Goal: Check status: Check status

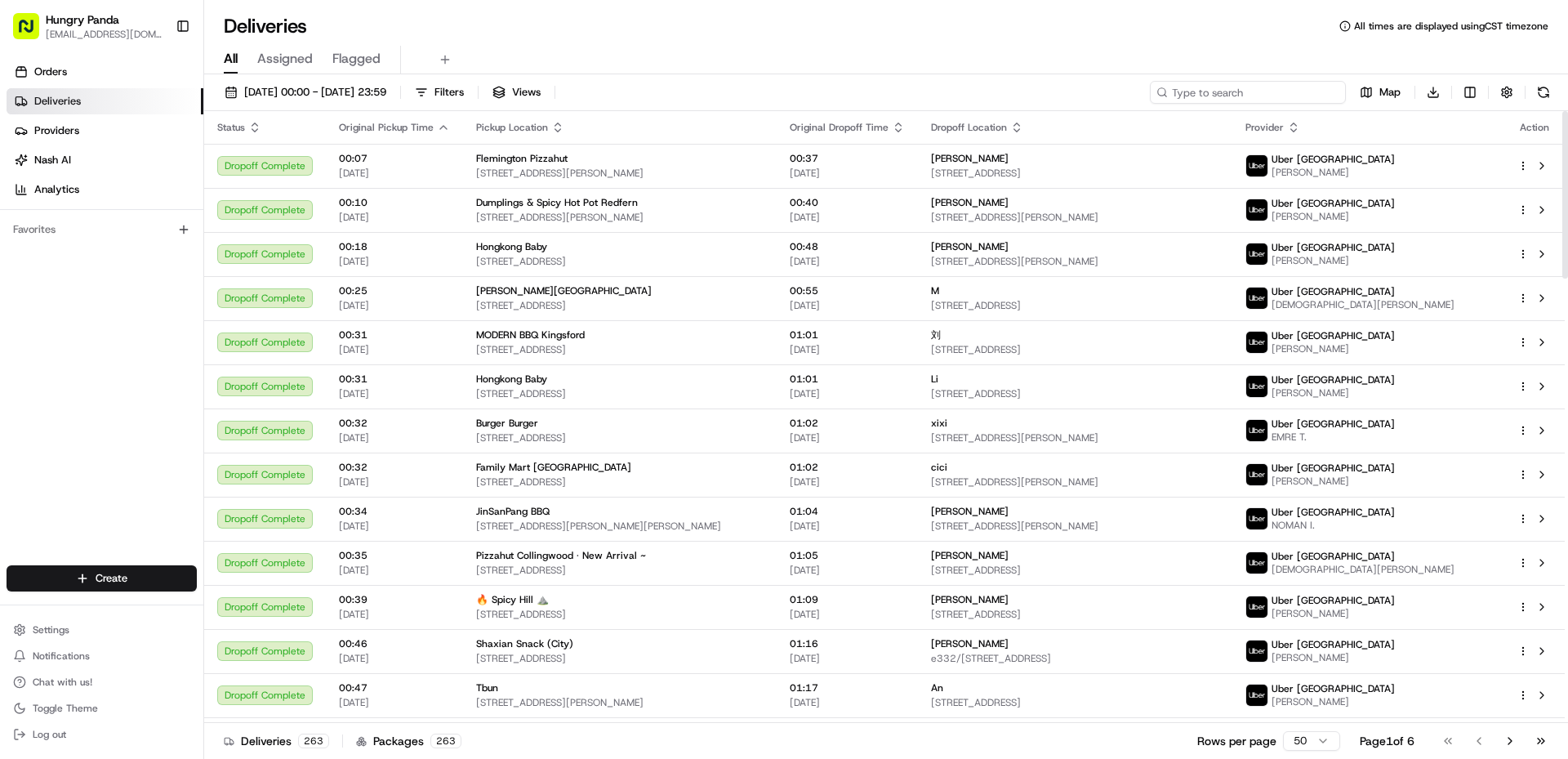
click at [1247, 96] on input at bounding box center [1247, 92] width 196 height 23
paste input "3413973585055714461438"
type input "3413973585055714461438"
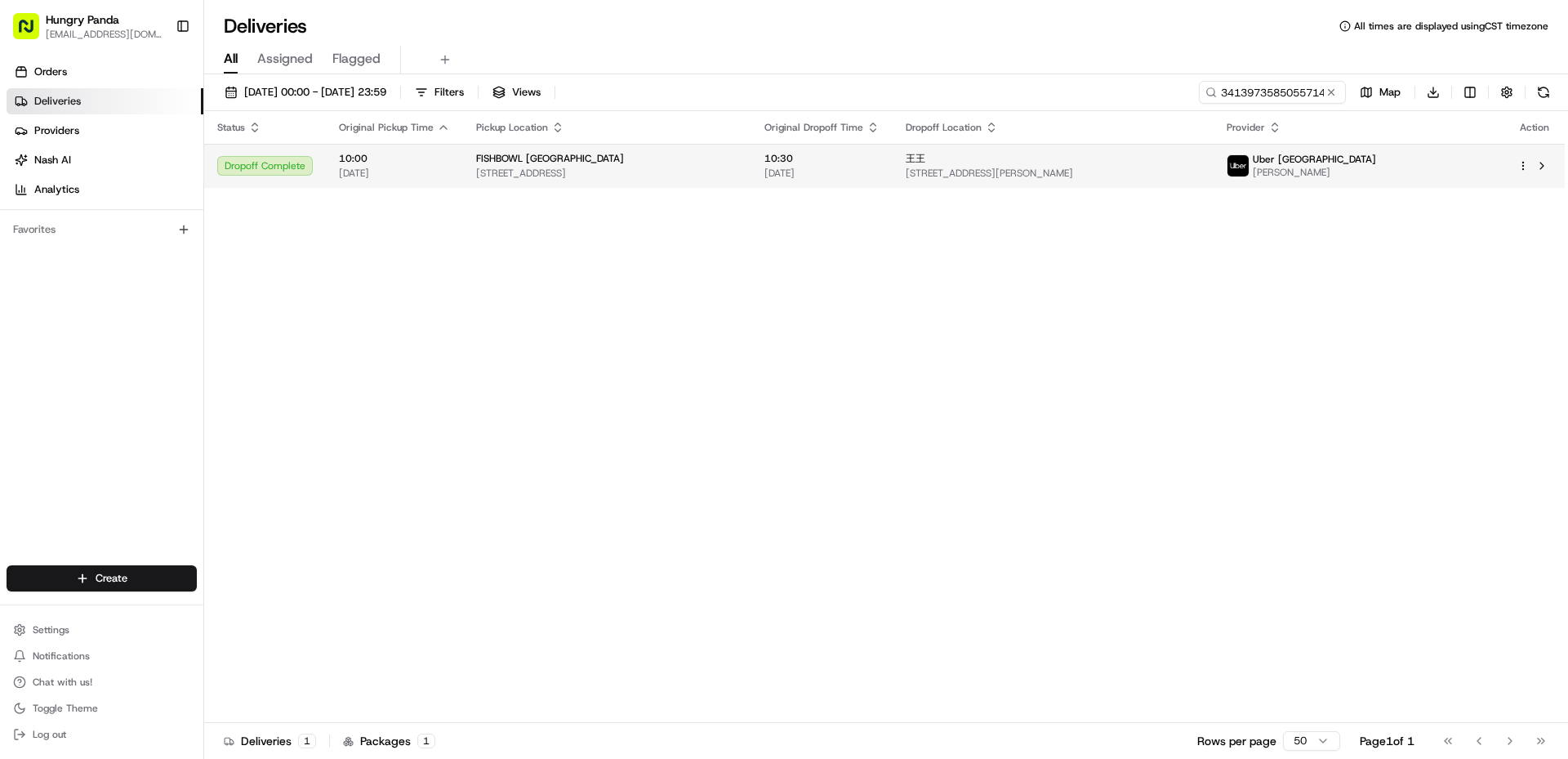
click at [640, 174] on span "[STREET_ADDRESS]" at bounding box center [608, 173] width 262 height 13
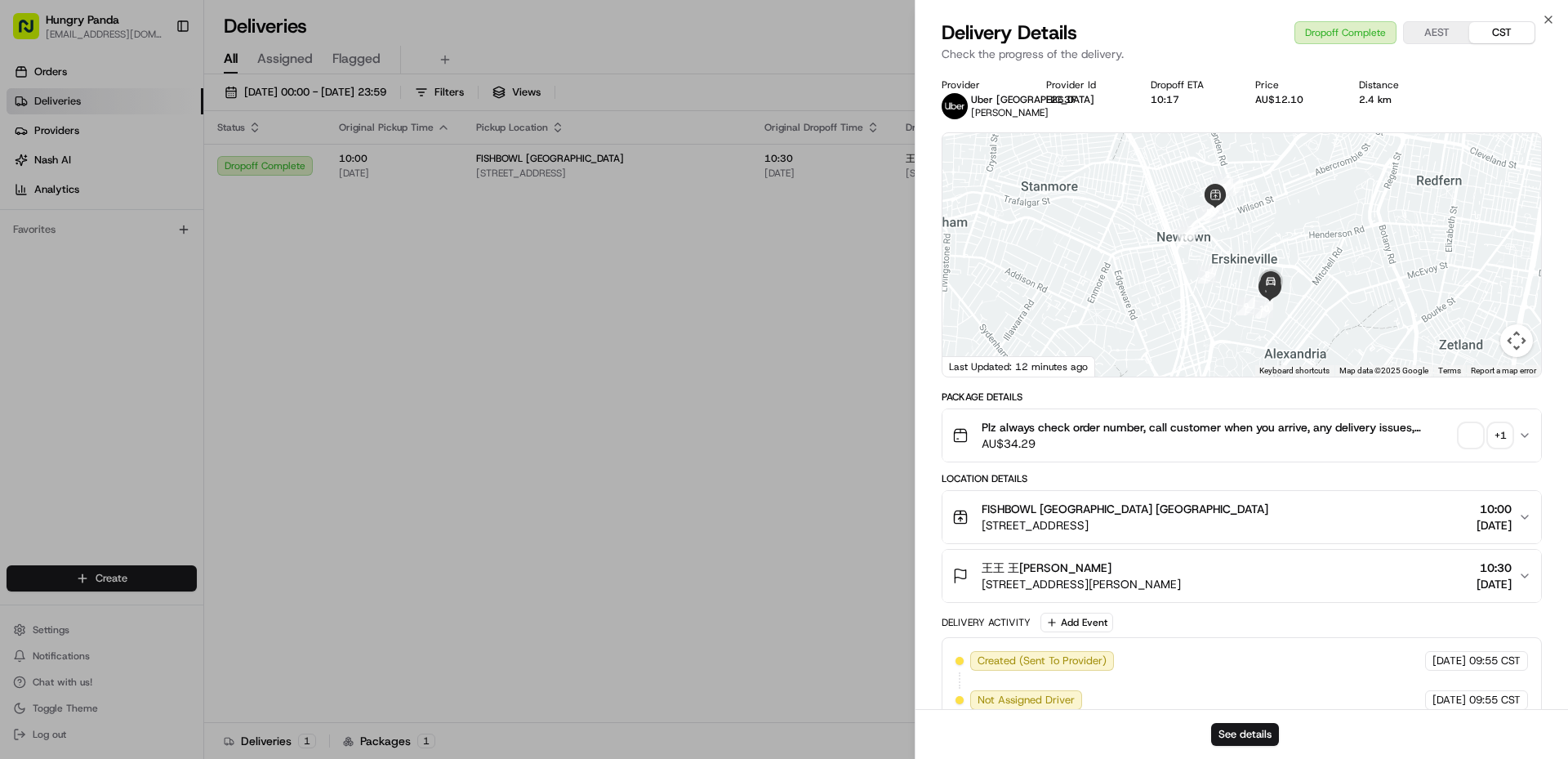
click at [1476, 444] on span "button" at bounding box center [1470, 435] width 23 height 23
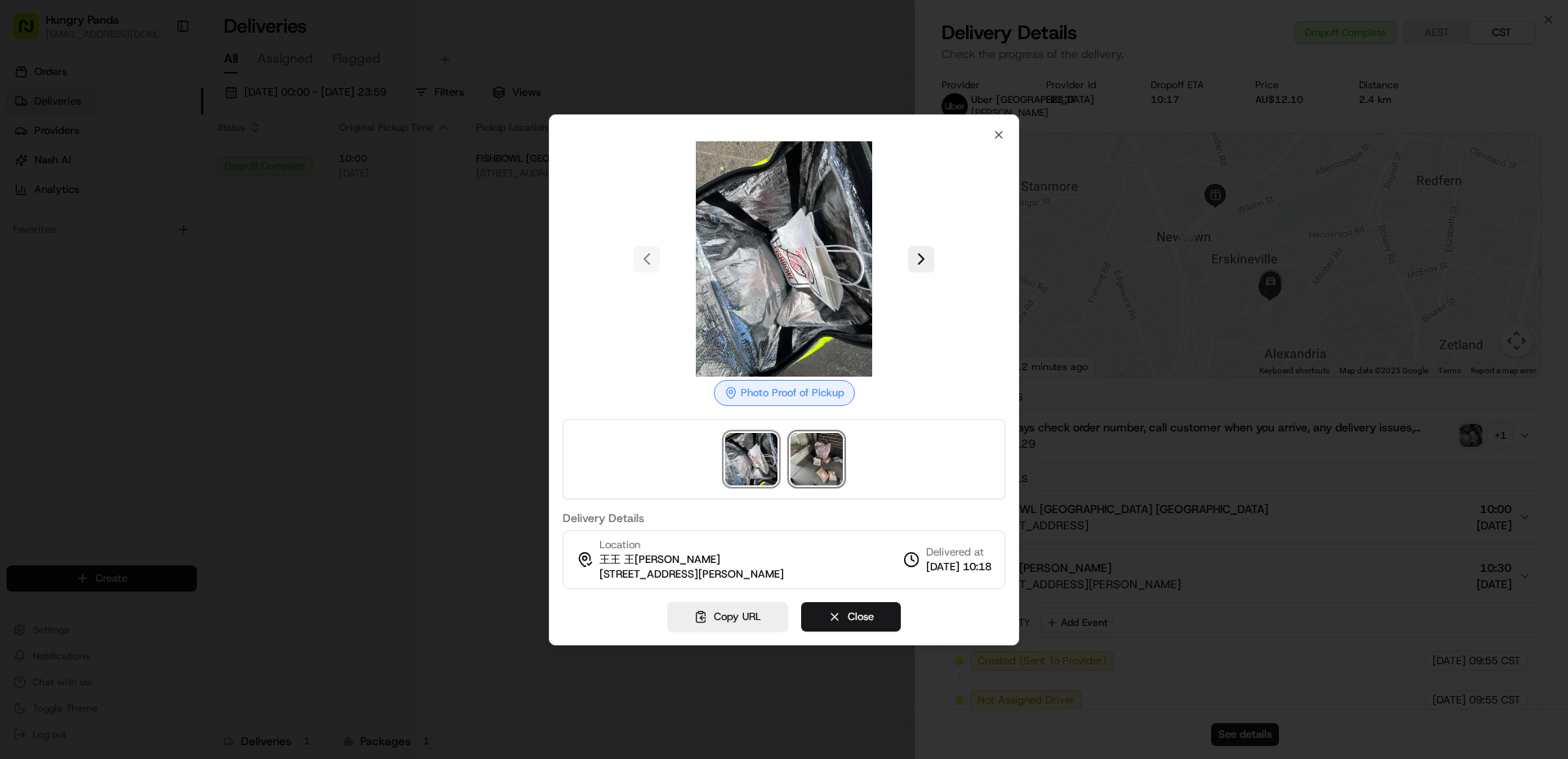
click at [820, 458] on img at bounding box center [816, 459] width 52 height 52
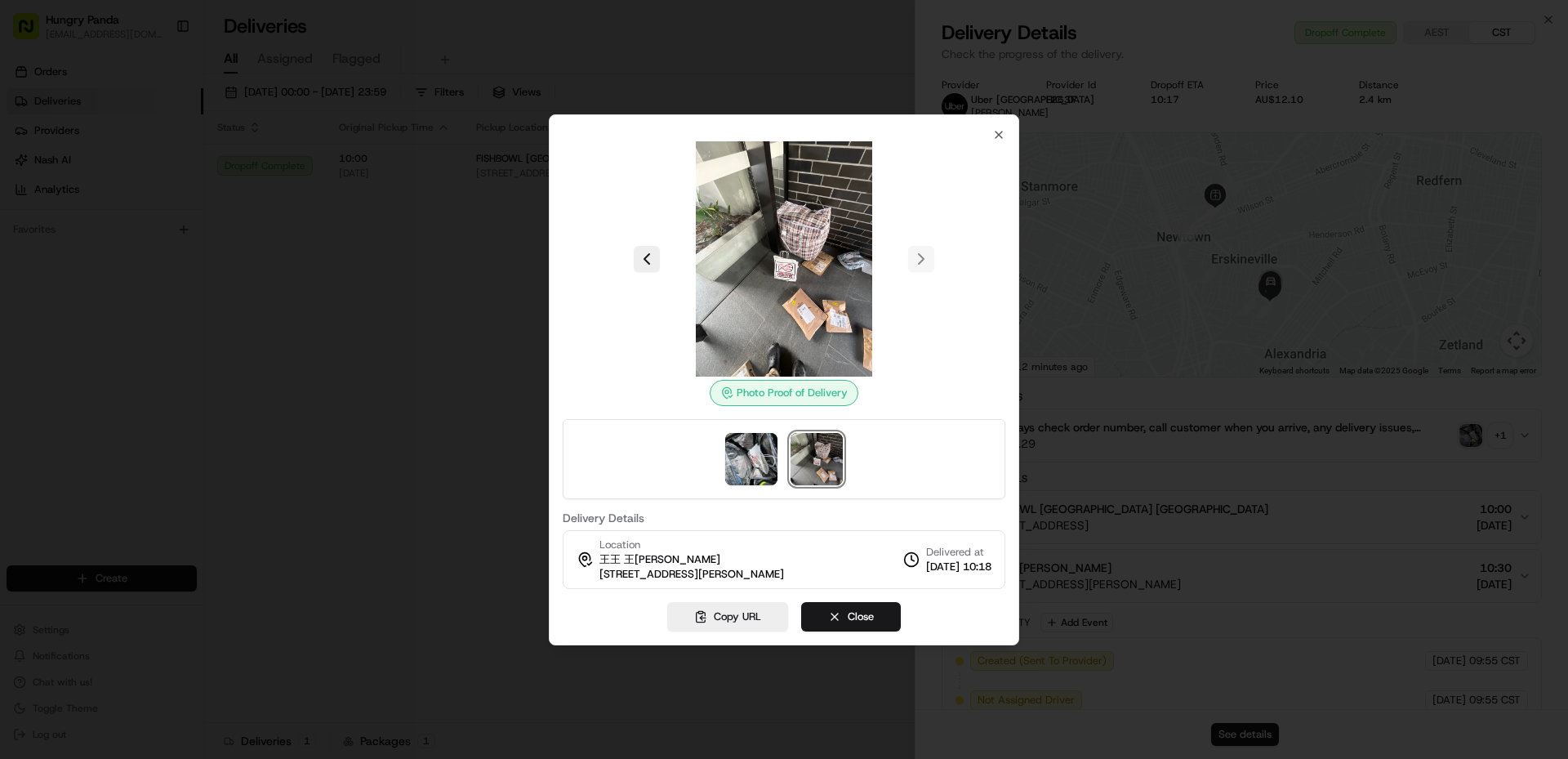
drag, startPoint x: 403, startPoint y: 477, endPoint x: 426, endPoint y: 478, distance: 23.0
click at [403, 477] on div at bounding box center [784, 379] width 1568 height 759
